Goal: Task Accomplishment & Management: Complete application form

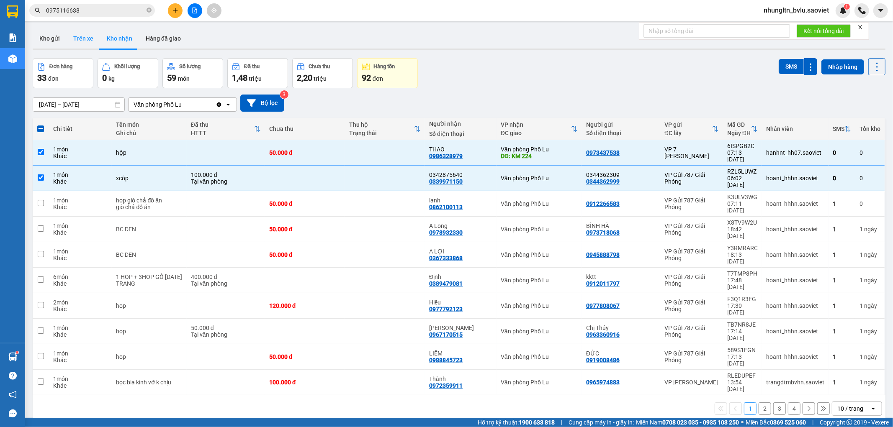
click at [90, 40] on button "Trên xe" at bounding box center [83, 38] width 33 height 20
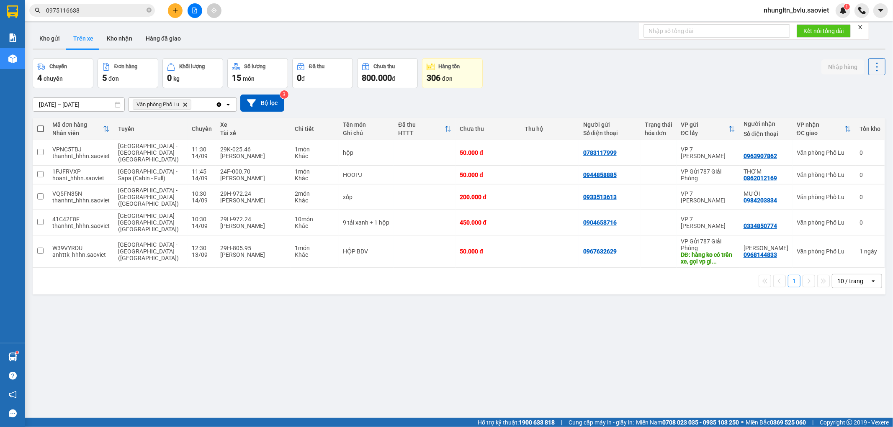
click at [105, 10] on input "0975116638" at bounding box center [95, 10] width 99 height 9
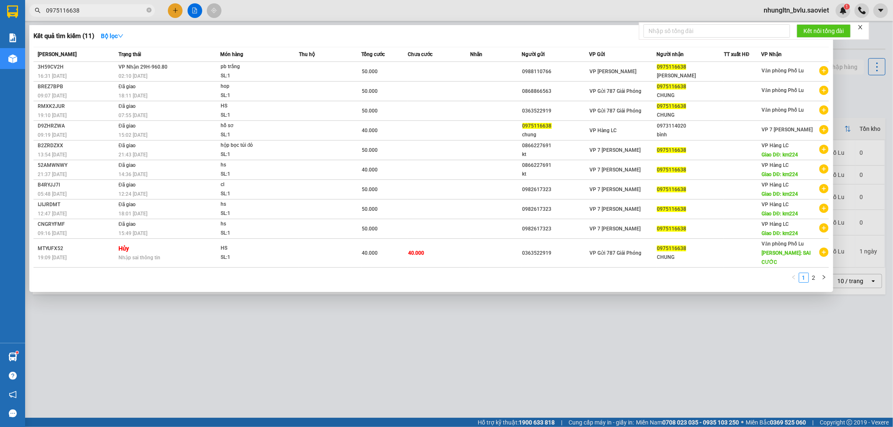
click at [105, 10] on input "0975116638" at bounding box center [95, 10] width 99 height 9
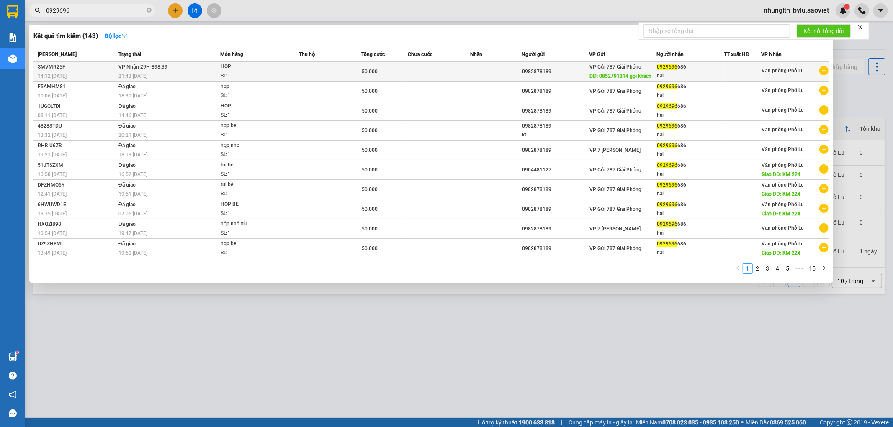
type input "0929696"
click at [284, 66] on span "HOP SL: 1" at bounding box center [260, 71] width 78 height 18
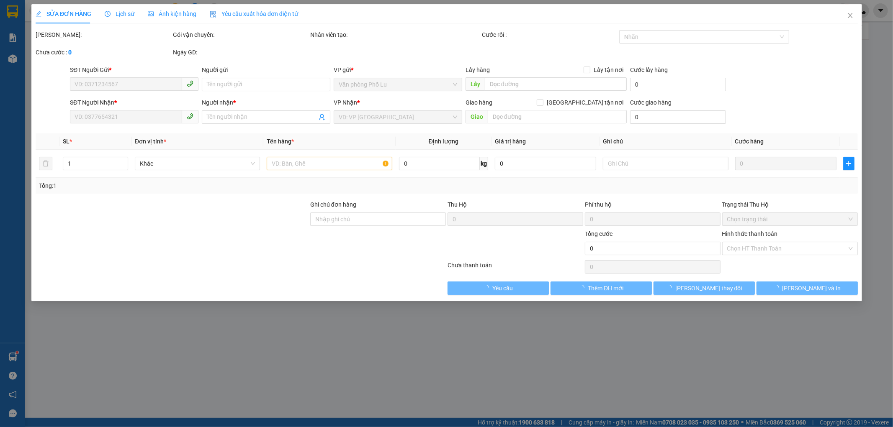
type input "0982878189"
type input "0852791314 gọi khách"
type input "0929696686"
type input "hai"
type input "50.000"
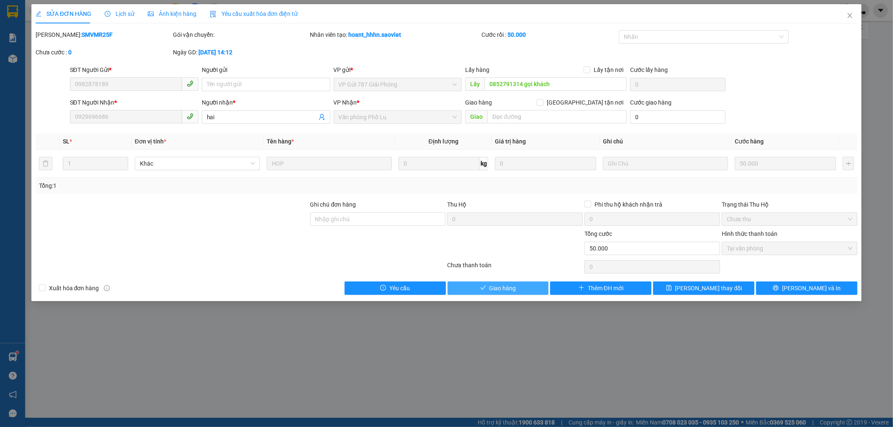
click at [512, 291] on span "Giao hàng" at bounding box center [502, 288] width 27 height 9
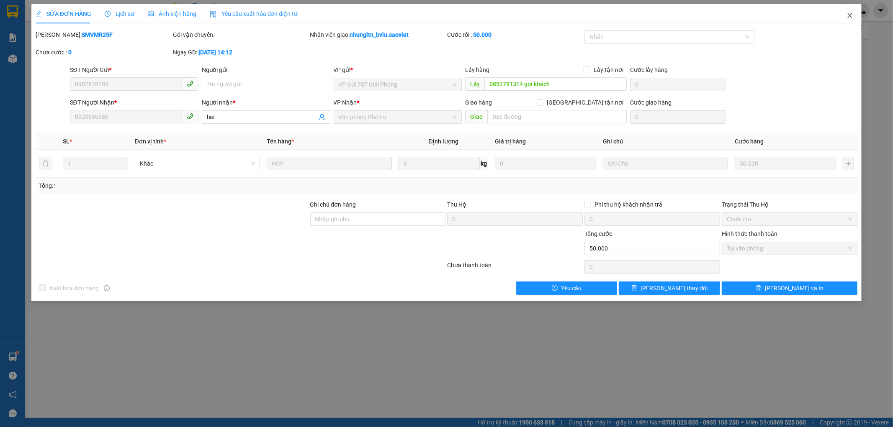
click at [846, 14] on icon "close" at bounding box center [849, 15] width 7 height 7
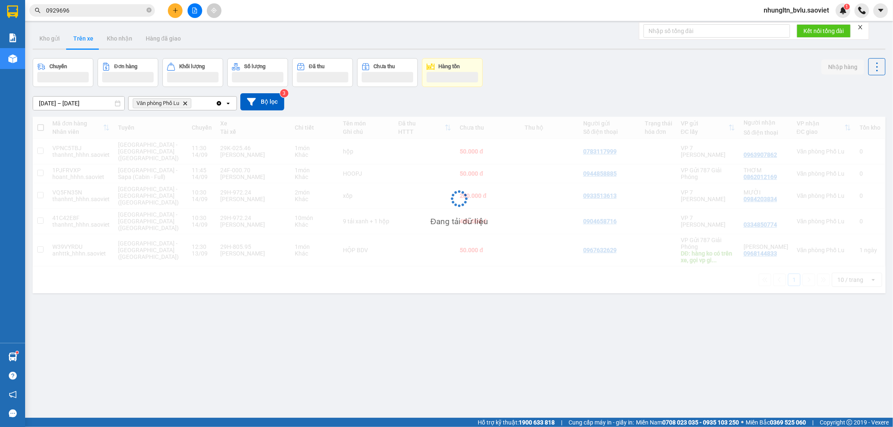
click at [112, 9] on input "0929696" at bounding box center [95, 10] width 99 height 9
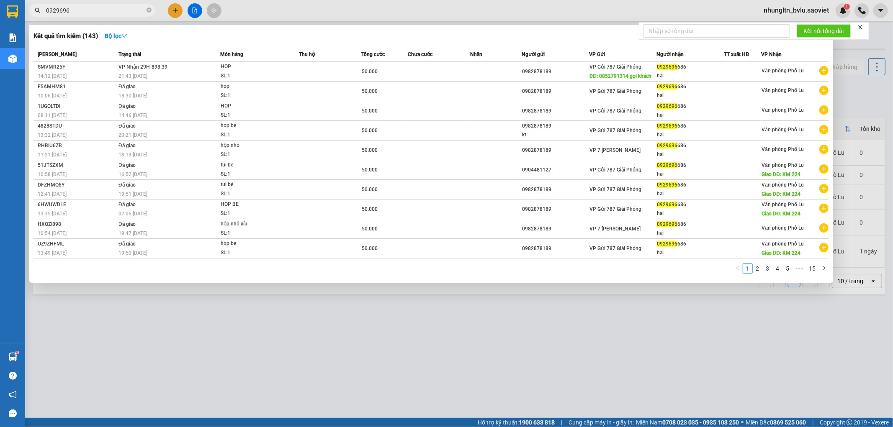
click at [112, 9] on input "0929696" at bounding box center [95, 10] width 99 height 9
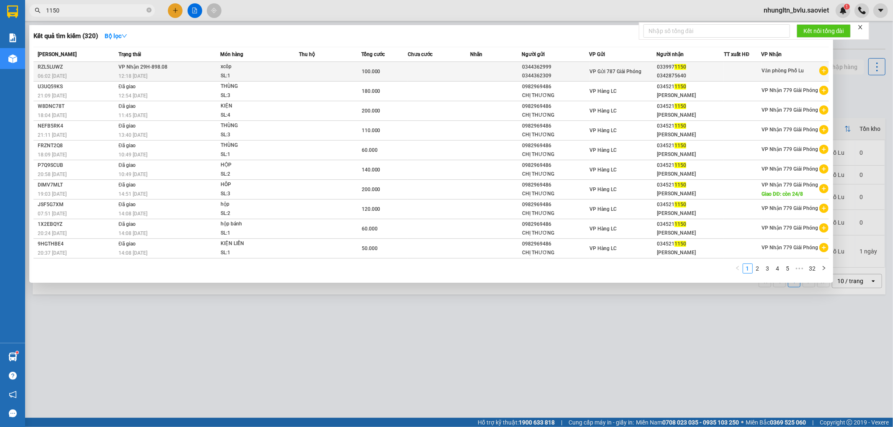
type input "1150"
click at [315, 69] on td at bounding box center [330, 72] width 62 height 20
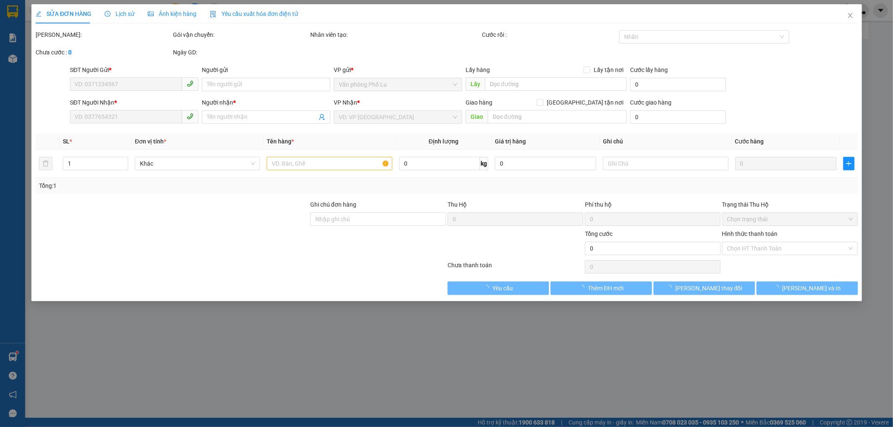
type input "0344362999"
type input "0344362309"
type input "0339971150"
type input "0342875640"
type input "100.000"
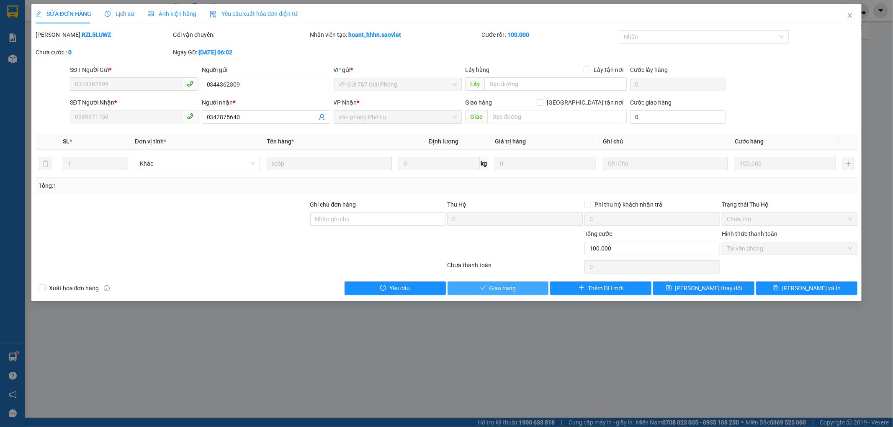
click at [486, 289] on button "Giao hàng" at bounding box center [498, 288] width 101 height 13
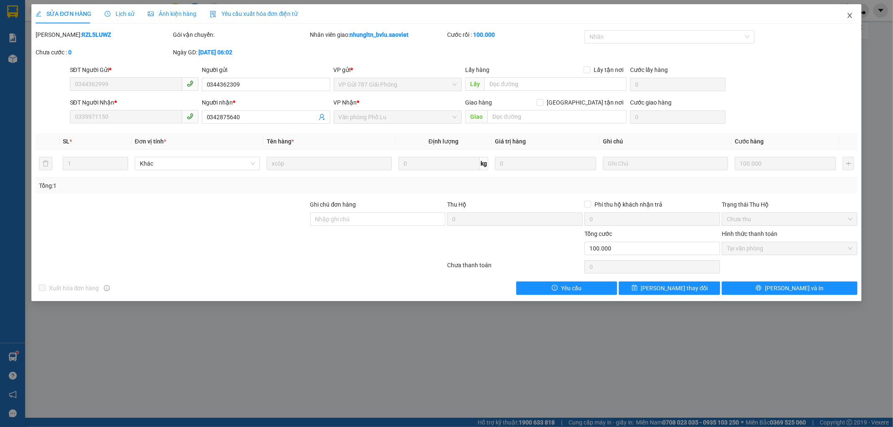
click at [847, 15] on icon "close" at bounding box center [849, 15] width 7 height 7
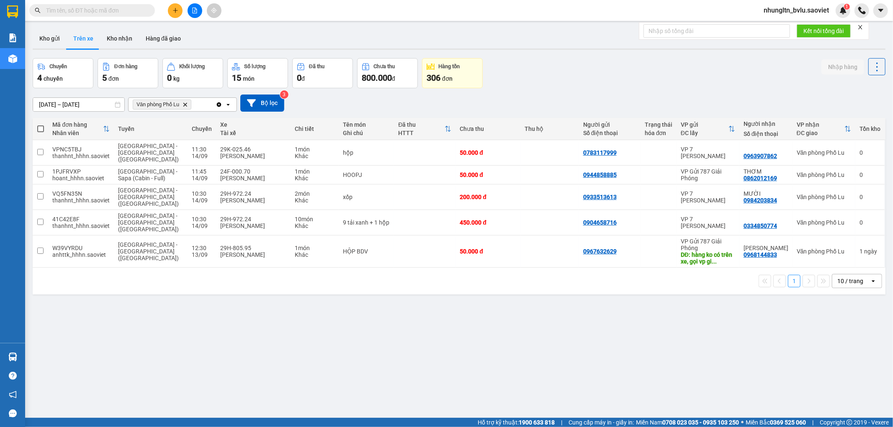
click at [83, 10] on input "text" at bounding box center [95, 10] width 99 height 9
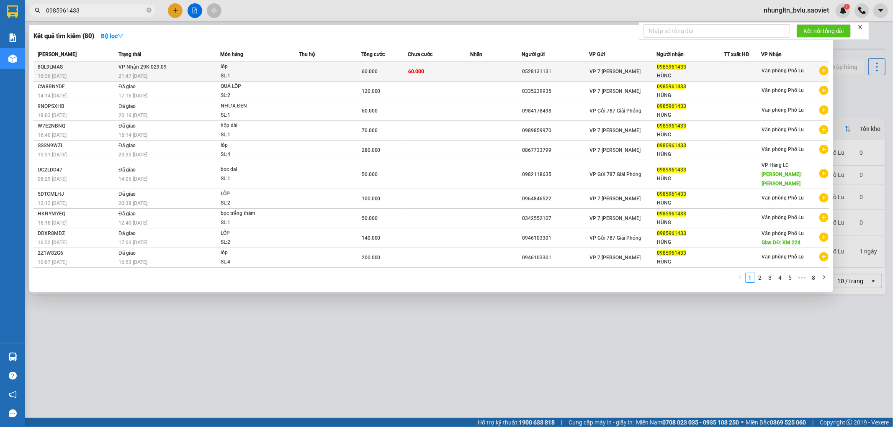
type input "0985961433"
click at [350, 70] on td at bounding box center [330, 72] width 62 height 20
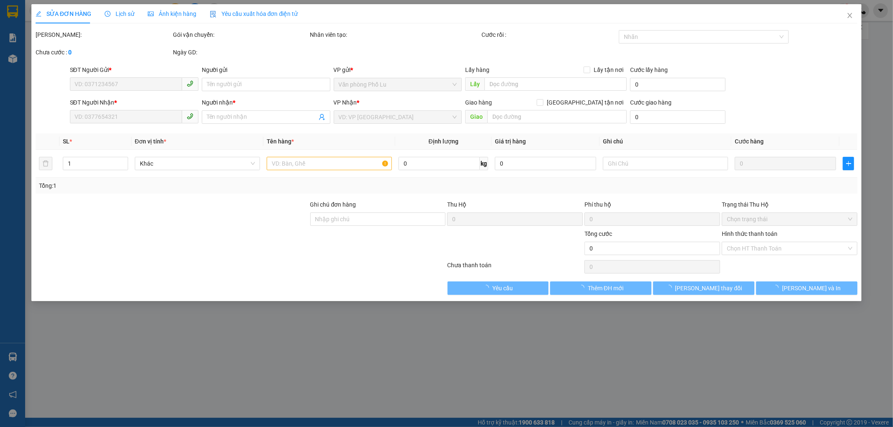
type input "0528131131"
type input "0985961433"
type input "HÙNG"
type input "60.000"
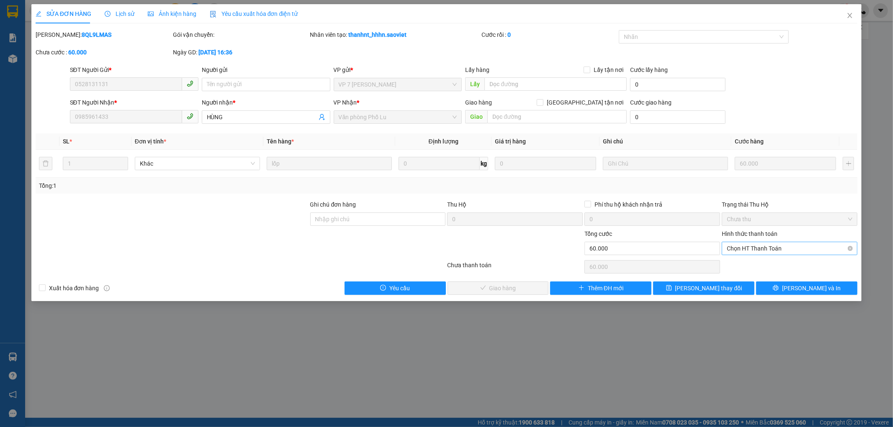
click at [794, 246] on span "Chọn HT Thanh Toán" at bounding box center [790, 248] width 126 height 13
click at [785, 264] on div "Tại văn phòng" at bounding box center [790, 265] width 126 height 9
type input "0"
click at [486, 291] on span "[PERSON_NAME] và Giao hàng" at bounding box center [503, 288] width 80 height 9
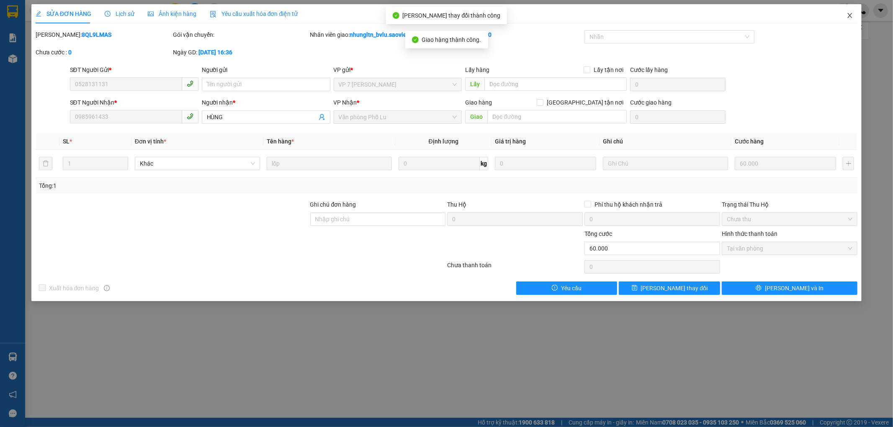
click at [849, 15] on icon "close" at bounding box center [849, 15] width 7 height 7
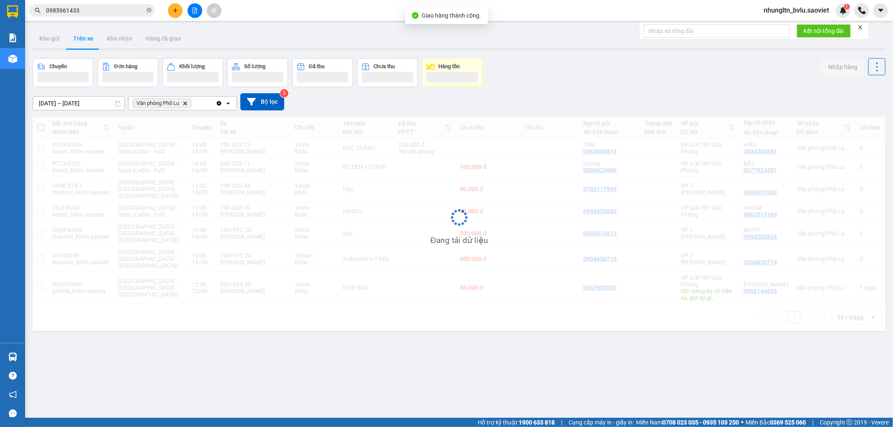
click at [97, 13] on input "0985961433" at bounding box center [95, 10] width 99 height 9
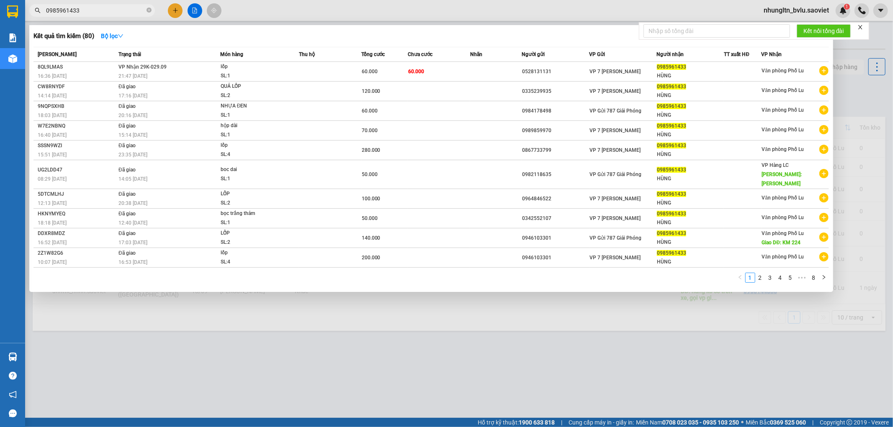
click at [97, 13] on input "0985961433" at bounding box center [95, 10] width 99 height 9
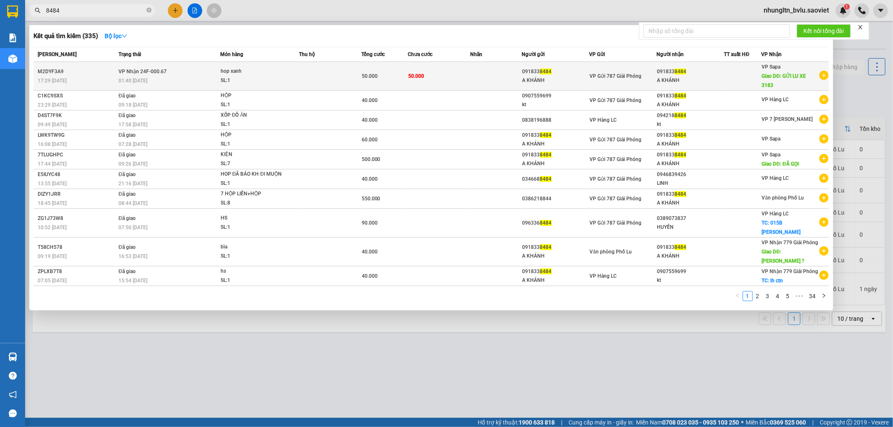
type input "8484"
click at [399, 80] on div "50.000" at bounding box center [385, 76] width 46 height 9
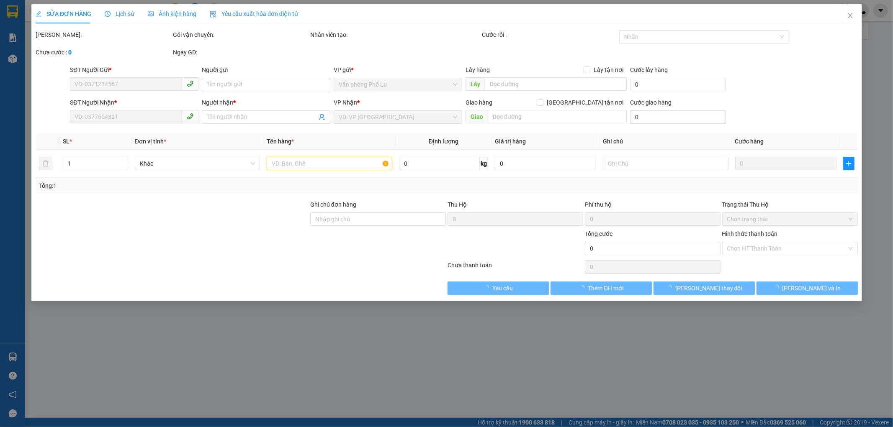
type input "0918338484"
type input "A KHÁNH"
type input "0918338484"
type input "A KHÁNH"
type input "GỬI LU XE 3183"
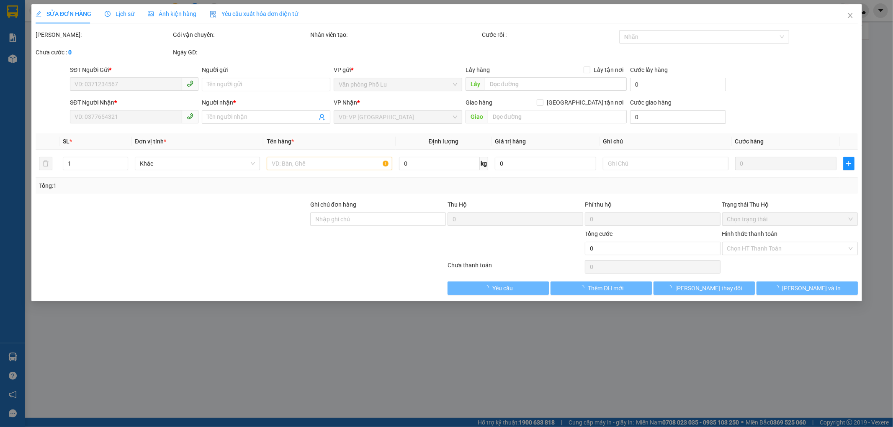
type input "50.000"
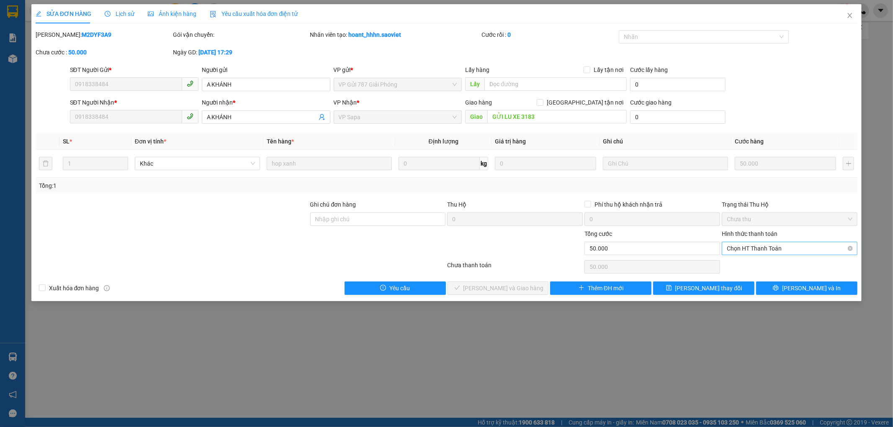
click at [780, 249] on span "Chọn HT Thanh Toán" at bounding box center [790, 248] width 126 height 13
click at [780, 261] on div "Tại văn phòng" at bounding box center [790, 265] width 126 height 9
type input "0"
click at [533, 286] on button "[PERSON_NAME] và Giao hàng" at bounding box center [498, 288] width 101 height 13
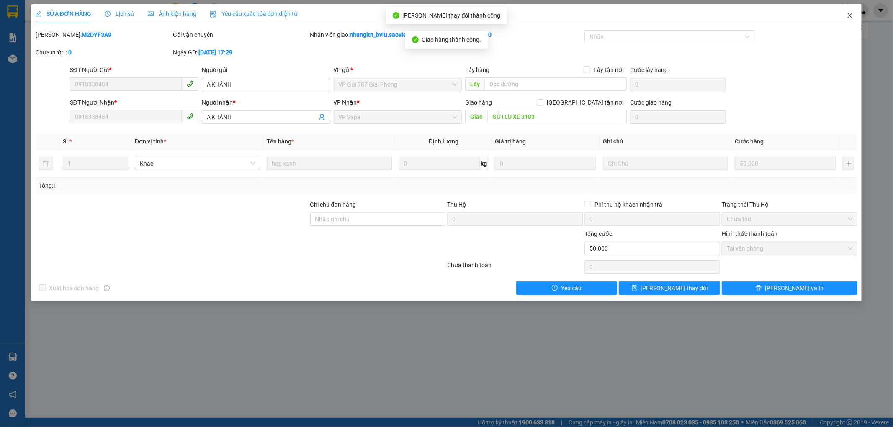
click at [853, 17] on icon "close" at bounding box center [849, 15] width 7 height 7
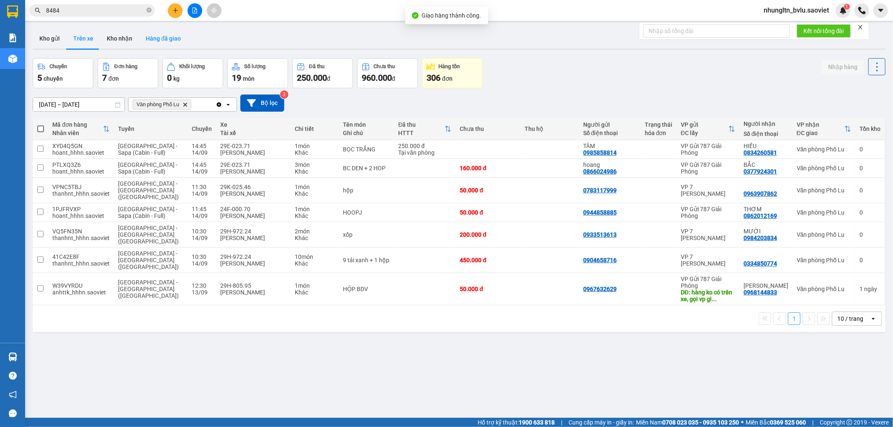
click at [160, 39] on button "Hàng đã giao" at bounding box center [163, 38] width 49 height 20
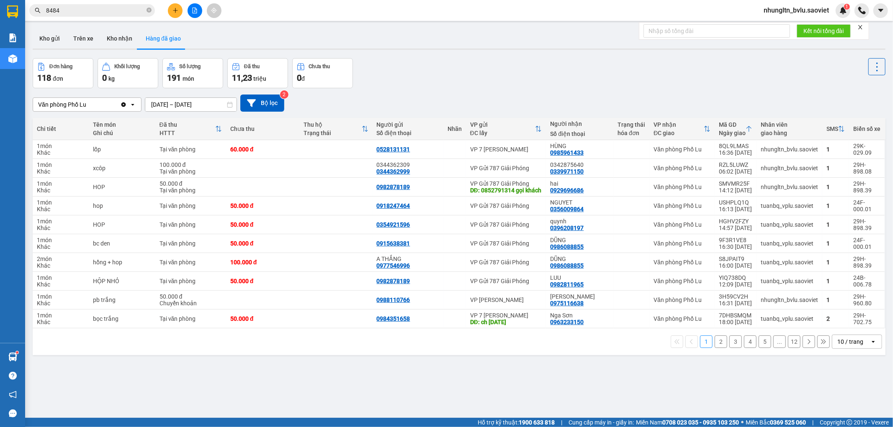
click at [83, 15] on span "8484" at bounding box center [92, 10] width 126 height 13
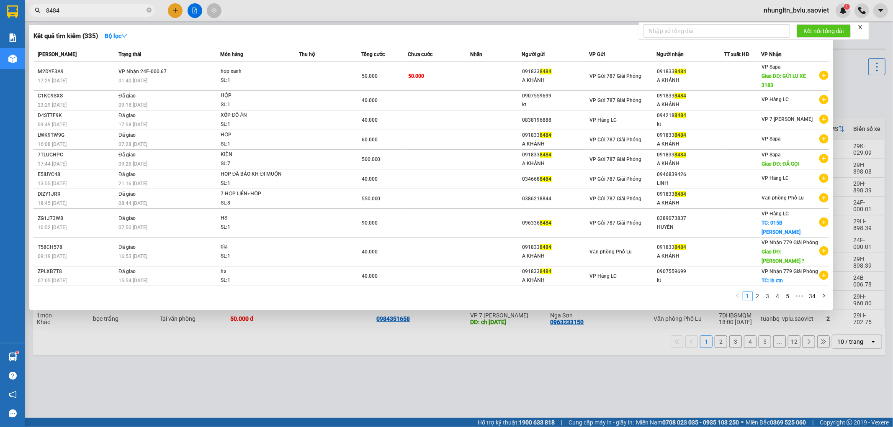
click at [83, 15] on span "8484" at bounding box center [92, 10] width 126 height 13
click at [89, 15] on span "8484" at bounding box center [92, 10] width 126 height 13
click at [88, 9] on input "8484" at bounding box center [95, 10] width 99 height 9
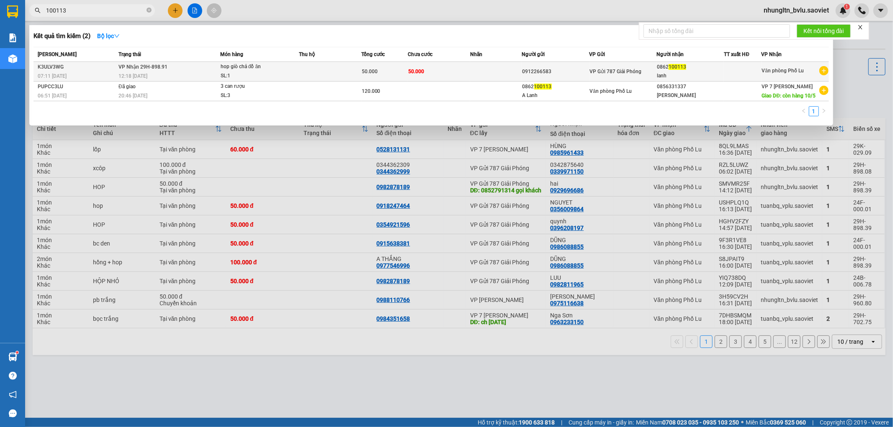
type input "100113"
click at [319, 75] on td at bounding box center [330, 72] width 62 height 20
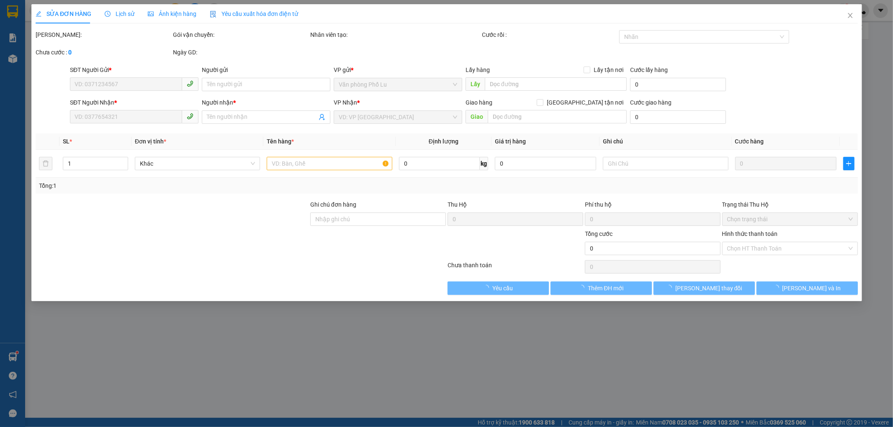
type input "0912266583"
type input "0862100113"
type input "lanh"
type input "50.000"
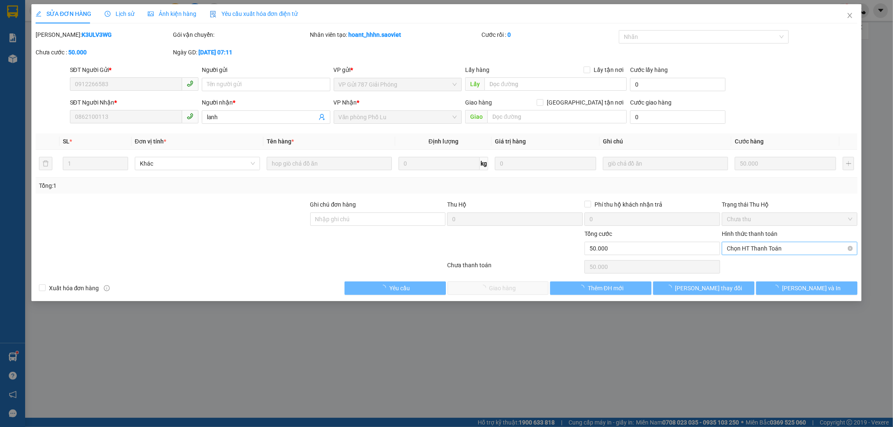
click at [792, 245] on span "Chọn HT Thanh Toán" at bounding box center [790, 248] width 126 height 13
click at [790, 267] on div "Tại văn phòng" at bounding box center [790, 265] width 126 height 9
type input "0"
click at [520, 291] on span "[PERSON_NAME] và Giao hàng" at bounding box center [503, 288] width 80 height 9
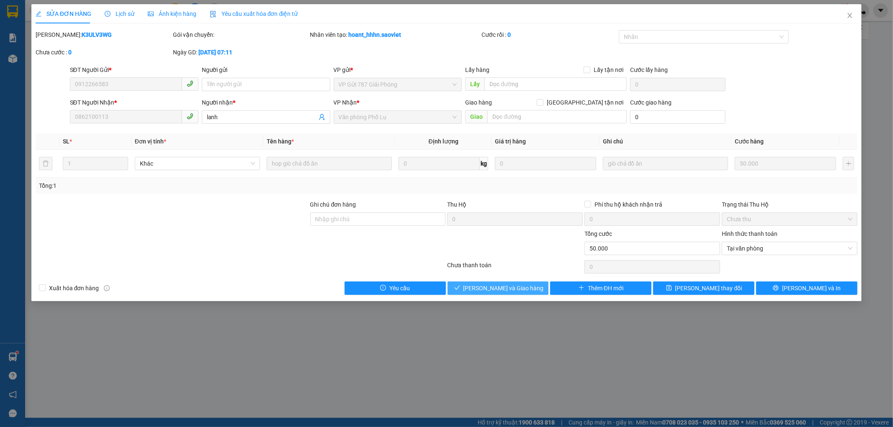
click at [507, 287] on span "[PERSON_NAME] và Giao hàng" at bounding box center [503, 288] width 80 height 9
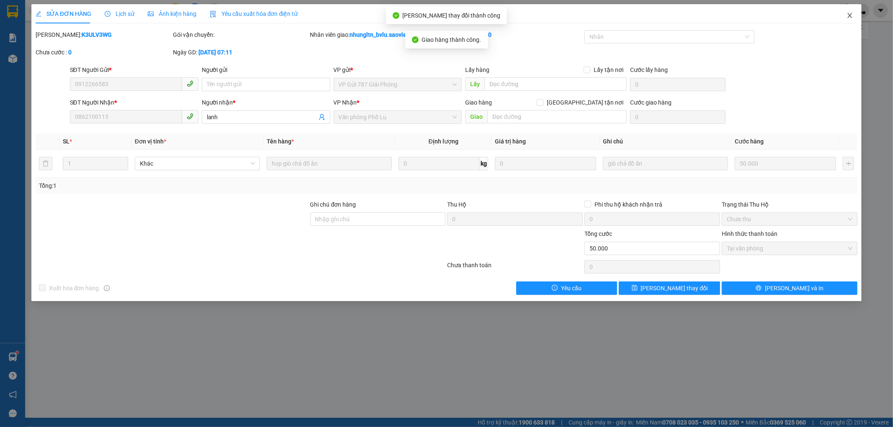
click at [852, 18] on icon "close" at bounding box center [849, 15] width 7 height 7
